Goal: Task Accomplishment & Management: Manage account settings

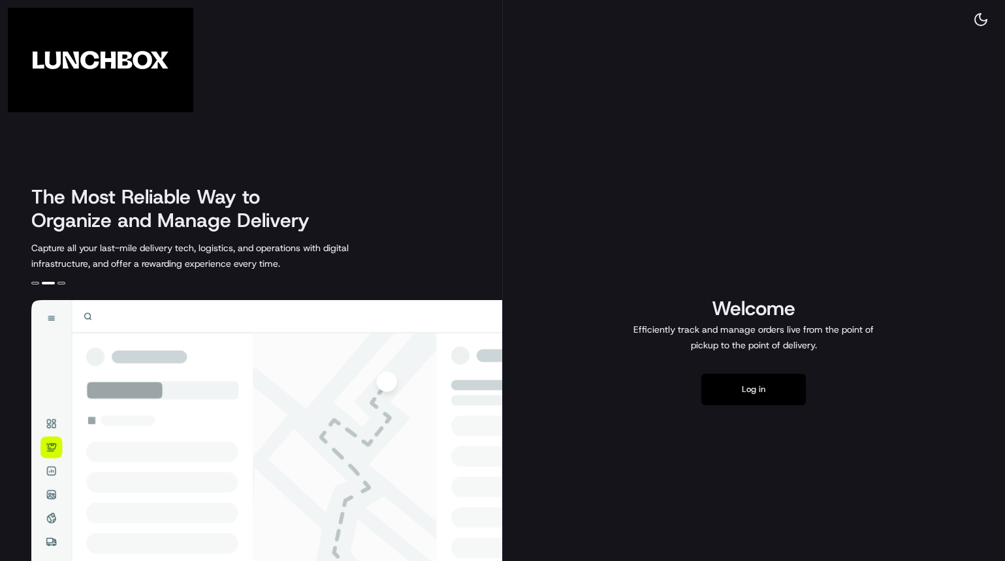
click at [771, 400] on button "Log in" at bounding box center [753, 389] width 104 height 31
